Goal: Information Seeking & Learning: Learn about a topic

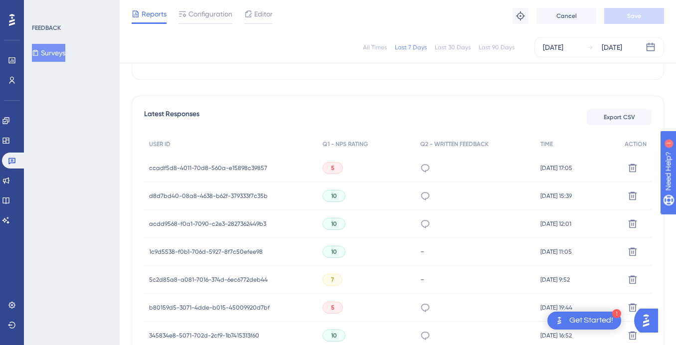
scroll to position [250, 0]
click at [236, 165] on span "ccadf5d8-4011-70d8-560a-e15898c39857" at bounding box center [208, 168] width 118 height 8
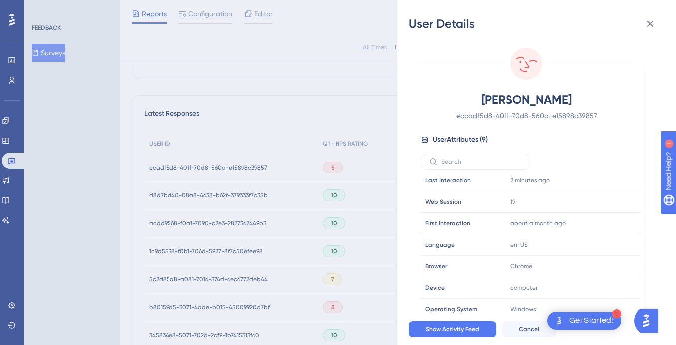
scroll to position [15, 0]
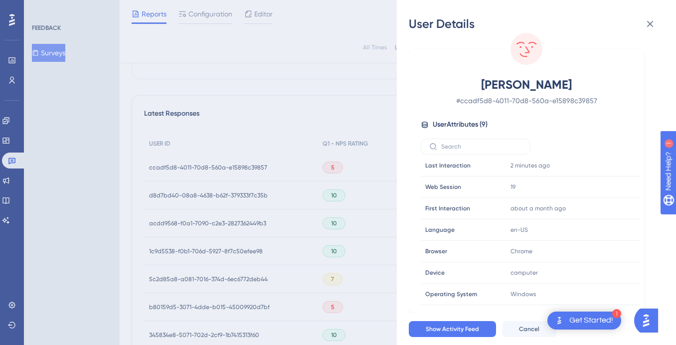
click at [314, 95] on div "User Details Christine Fizell # ccadf5d8-4011-70d8-560a-e15898c39857 User Attri…" at bounding box center [338, 172] width 676 height 345
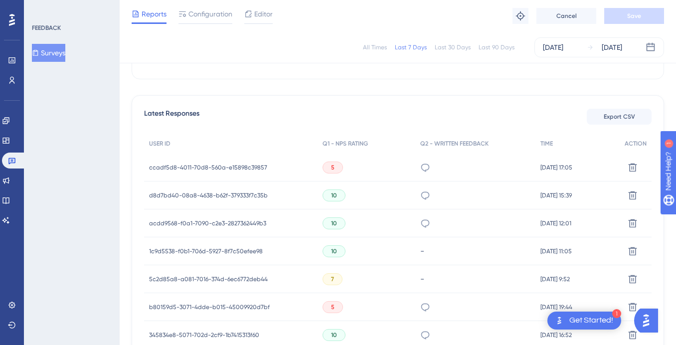
click at [223, 167] on span "ccadf5d8-4011-70d8-560a-e15898c39857" at bounding box center [208, 168] width 118 height 8
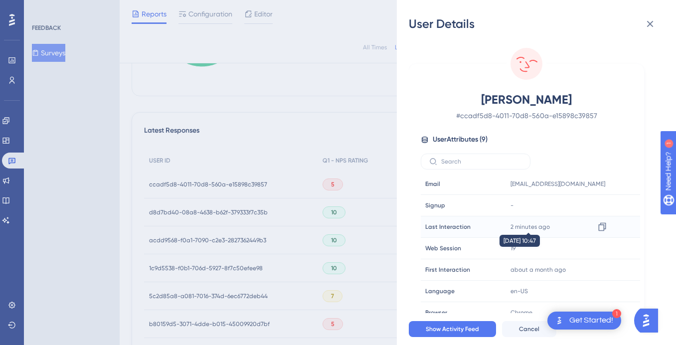
scroll to position [229, 0]
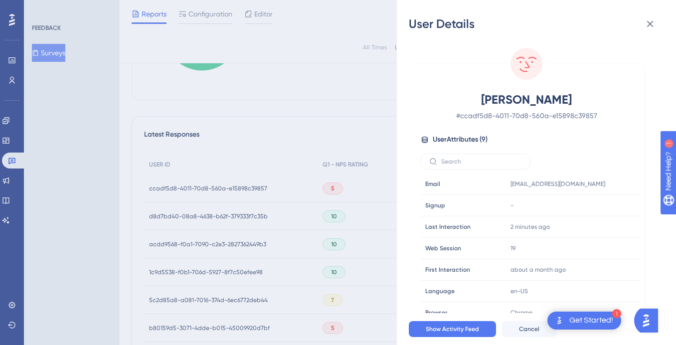
click at [312, 103] on div "User Details Christine Fizell # ccadf5d8-4011-70d8-560a-e15898c39857 User Attri…" at bounding box center [338, 172] width 676 height 345
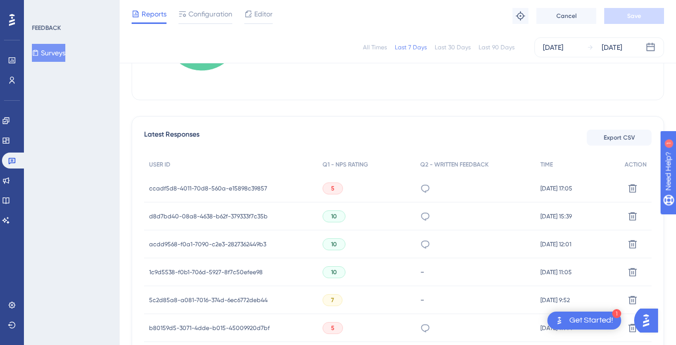
click at [238, 214] on span "d8d7bd40-08a8-4638-b62f-379333f7c35b" at bounding box center [208, 216] width 119 height 8
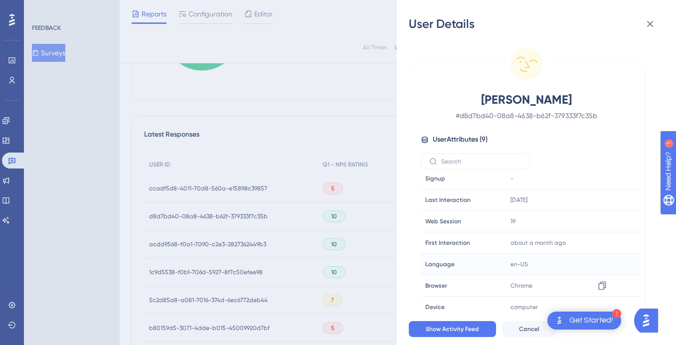
scroll to position [37, 0]
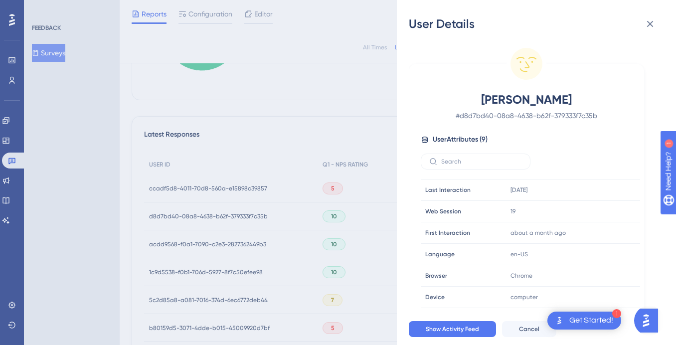
click at [341, 126] on div "User Details Jamie Irvine # d8d7bd40-08a8-4638-b62f-379333f7c35b User Attribute…" at bounding box center [338, 172] width 676 height 345
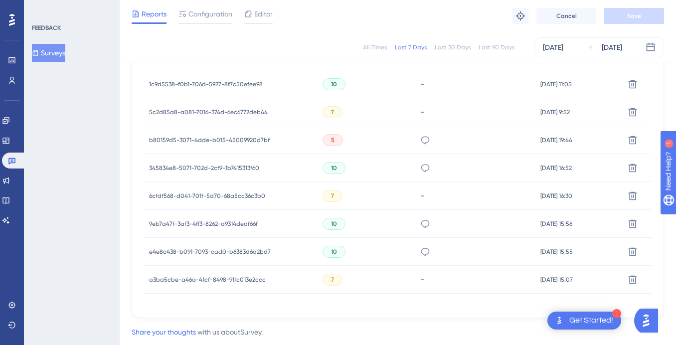
scroll to position [442, 0]
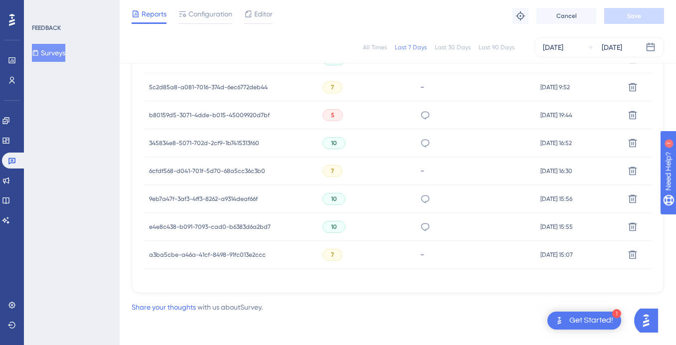
click at [235, 257] on span "a3ba5cbe-a46a-41cf-8498-91fc013e2ccc" at bounding box center [207, 255] width 117 height 8
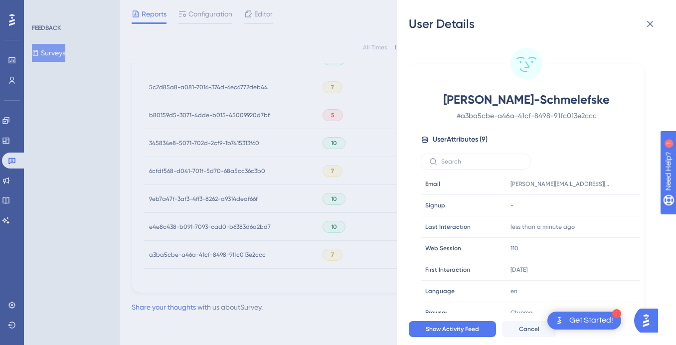
click at [295, 249] on div "User Details Taneesha Cooper-Schmelefske # a3ba5cbe-a46a-41cf-8498-91fc013e2ccc…" at bounding box center [338, 172] width 676 height 345
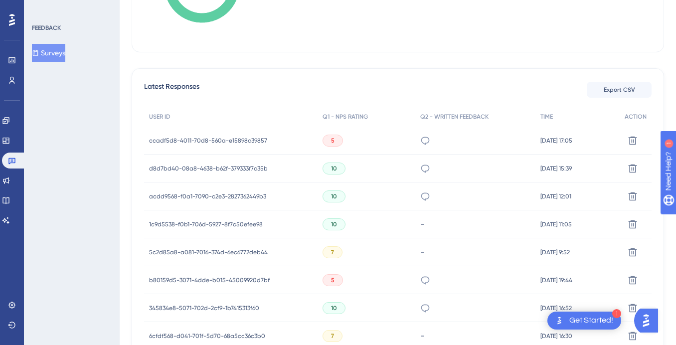
scroll to position [0, 0]
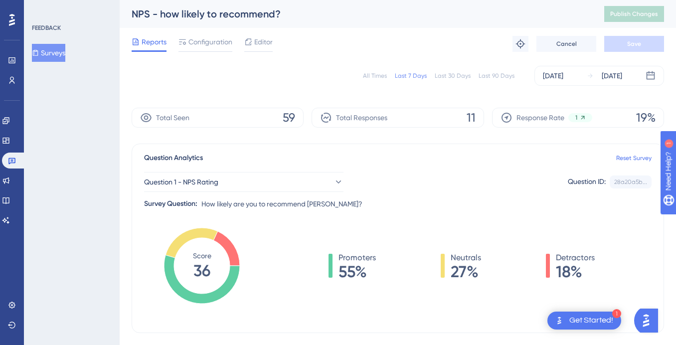
click at [580, 115] on icon at bounding box center [583, 117] width 7 height 7
click at [219, 184] on span "Question 1 - NPS Rating" at bounding box center [182, 182] width 74 height 12
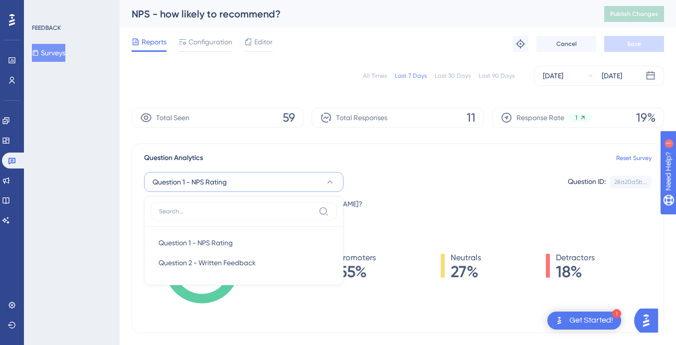
scroll to position [68, 0]
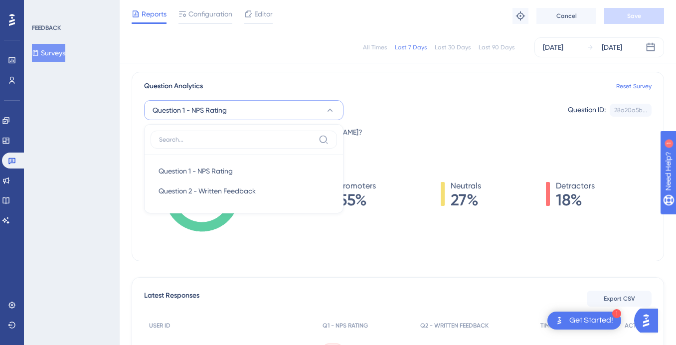
click at [408, 138] on div "Question 1 - NPS Rating Question 1 - NPS Rating Question 1 - NPS Rating Questio…" at bounding box center [398, 115] width 508 height 46
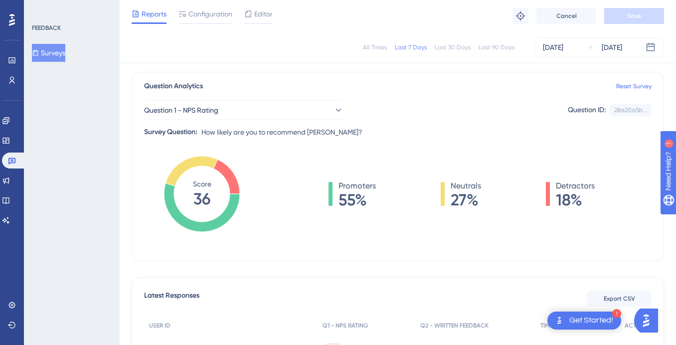
scroll to position [98, 0]
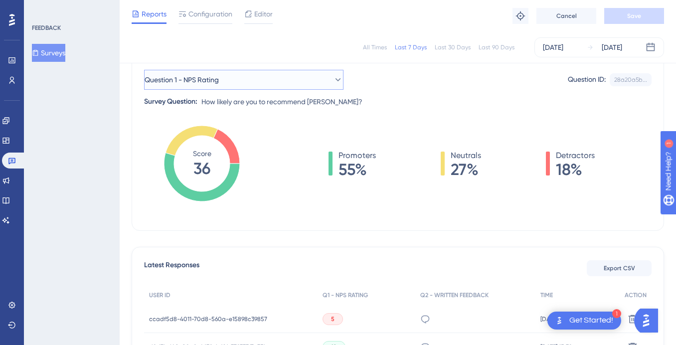
click at [300, 83] on button "Question 1 - NPS Rating" at bounding box center [244, 80] width 200 height 20
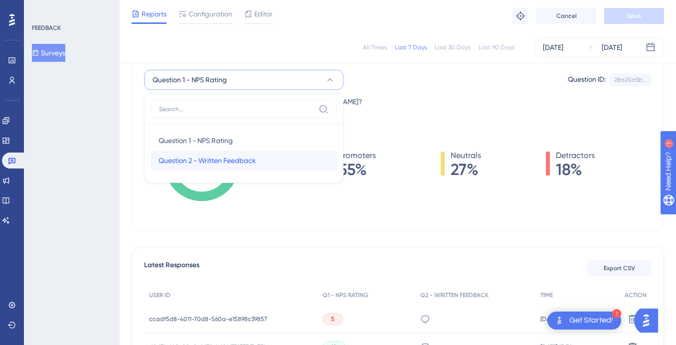
click at [279, 163] on div "Question 2 - Written Feedback Question 2 - Written Feedback" at bounding box center [244, 161] width 171 height 20
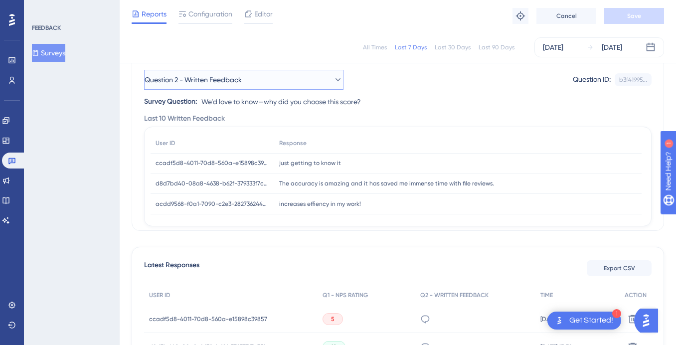
click at [273, 79] on button "Question 2 - Written Feedback" at bounding box center [244, 80] width 200 height 20
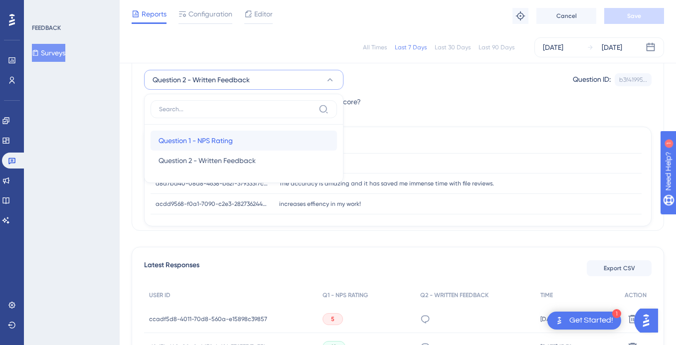
click at [267, 139] on div "Question 1 - NPS Rating Question 1 - NPS Rating" at bounding box center [244, 141] width 171 height 20
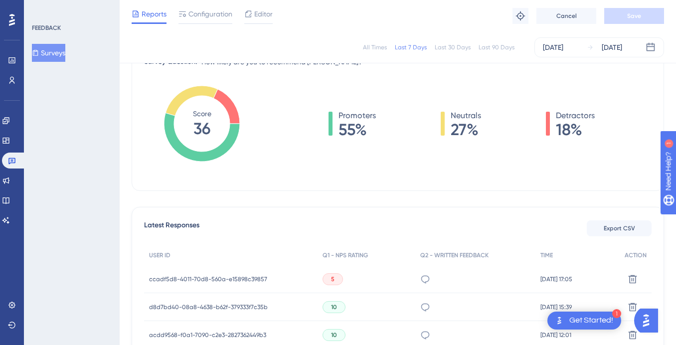
scroll to position [136, 0]
